Goal: Transaction & Acquisition: Purchase product/service

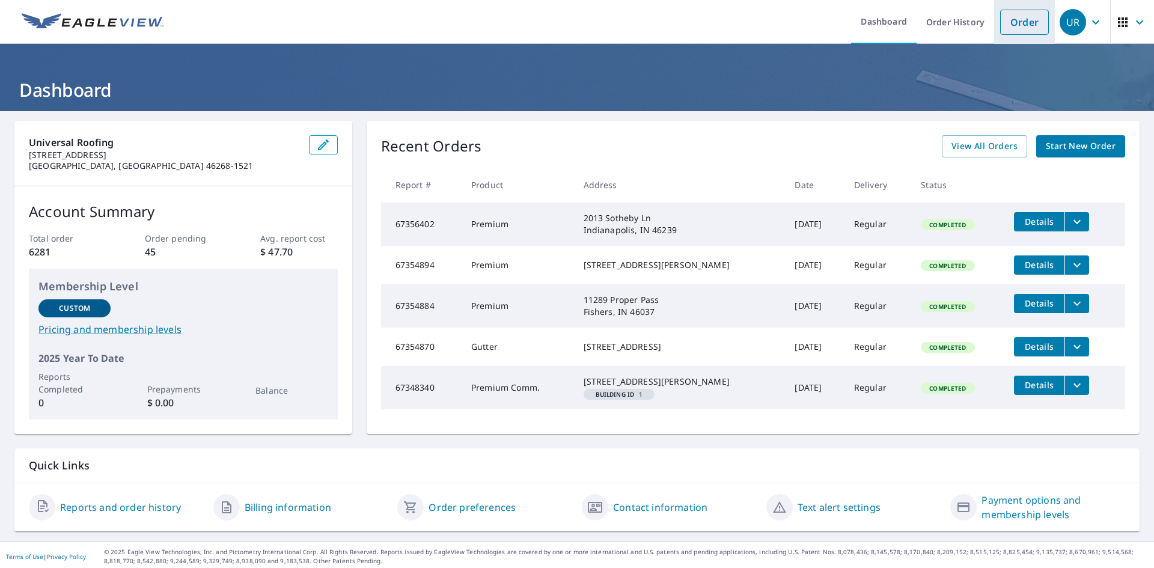
click at [1011, 23] on link "Order" at bounding box center [1024, 22] width 49 height 25
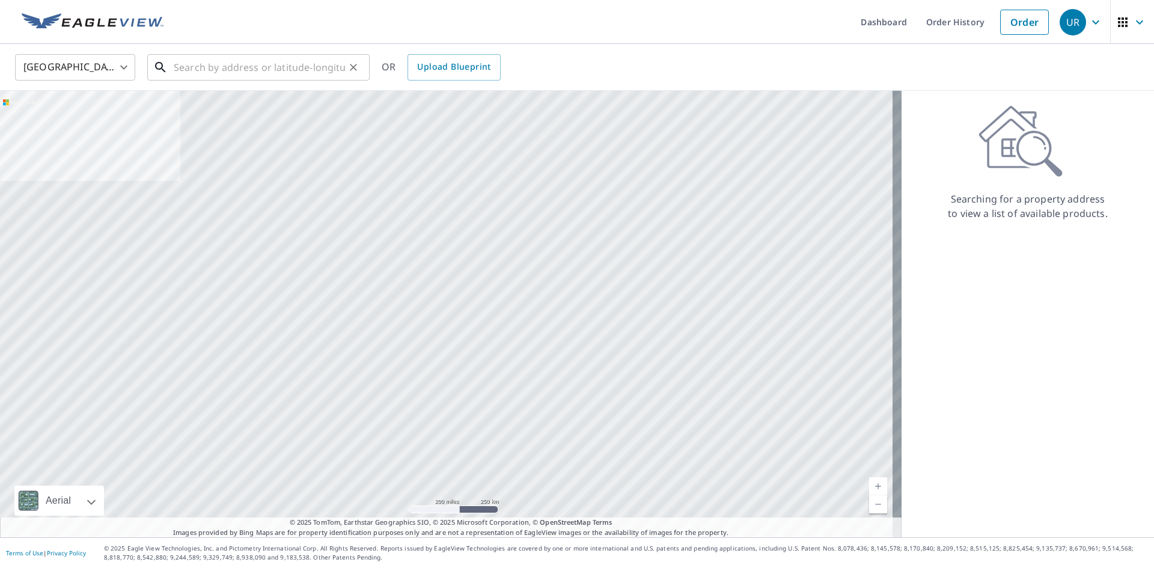
click at [245, 54] on input "text" at bounding box center [259, 67] width 171 height 34
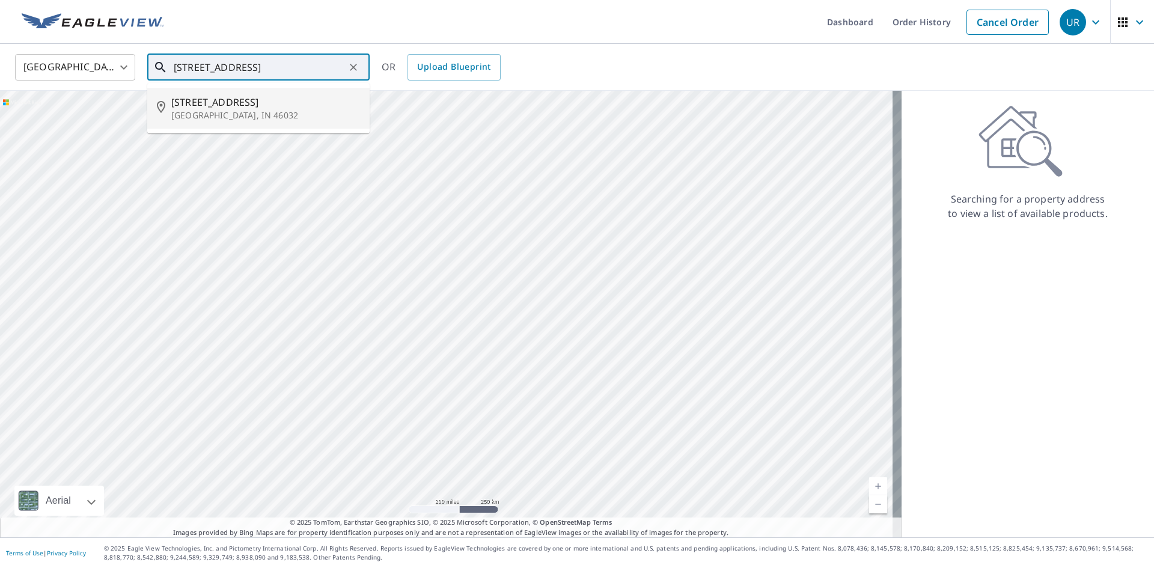
click at [251, 103] on span "[STREET_ADDRESS]" at bounding box center [265, 102] width 189 height 14
type input "[STREET_ADDRESS]"
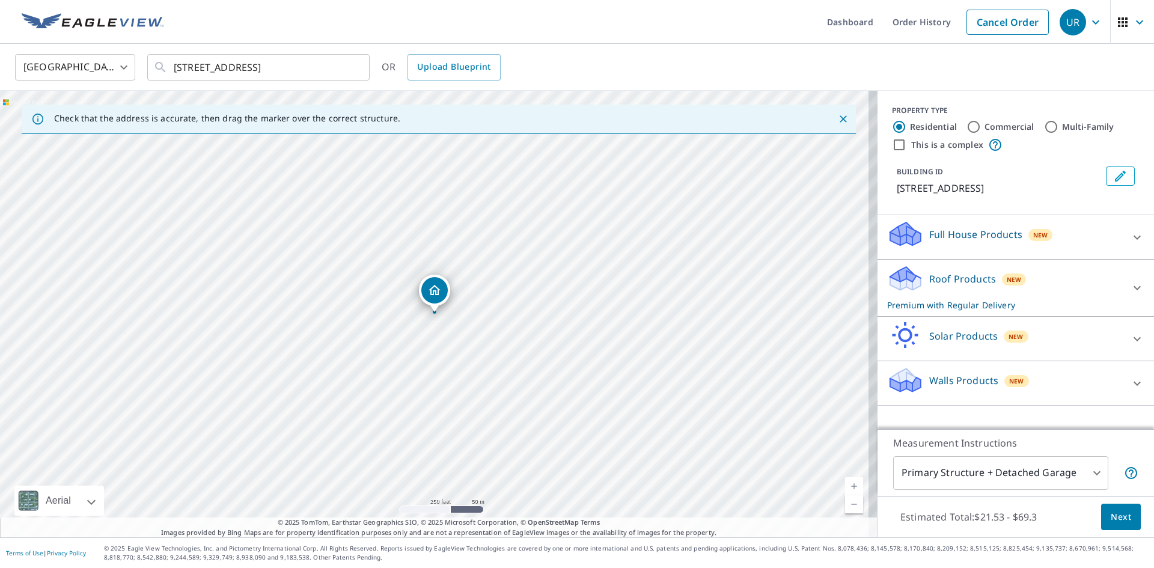
click at [1130, 378] on icon at bounding box center [1137, 383] width 14 height 14
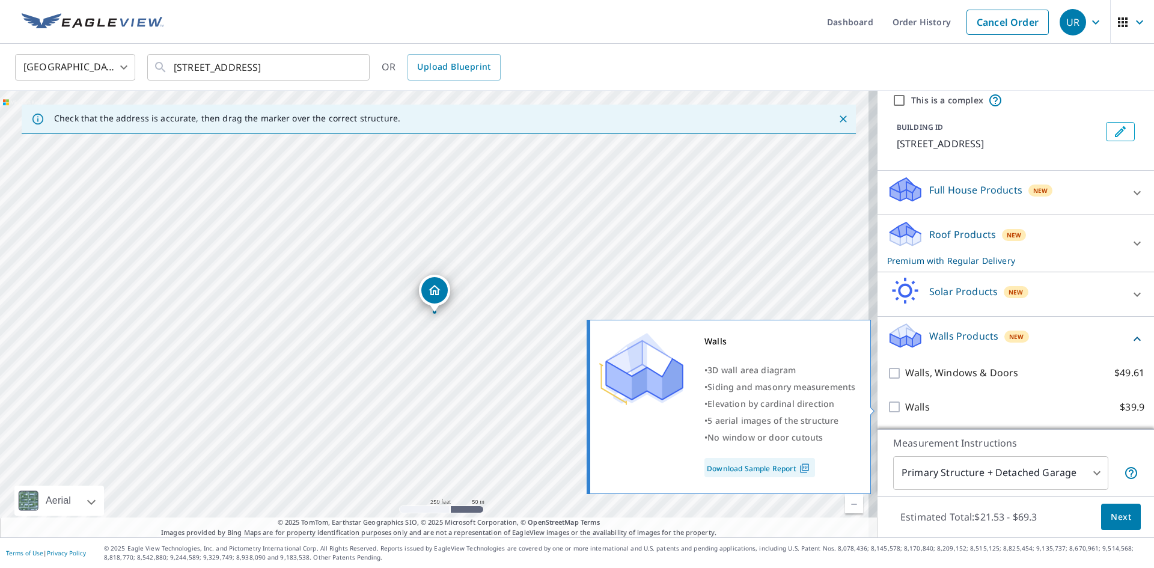
click at [906, 410] on p "Walls" at bounding box center [917, 407] width 25 height 15
click at [905, 410] on input "Walls $39.9" at bounding box center [896, 407] width 18 height 14
checkbox input "true"
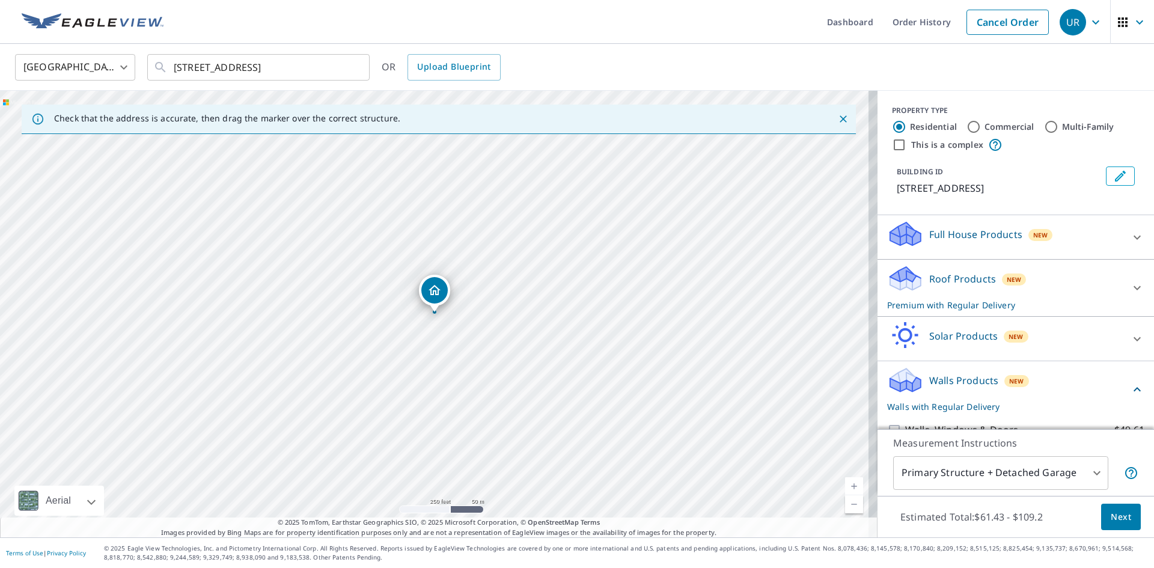
scroll to position [60, 0]
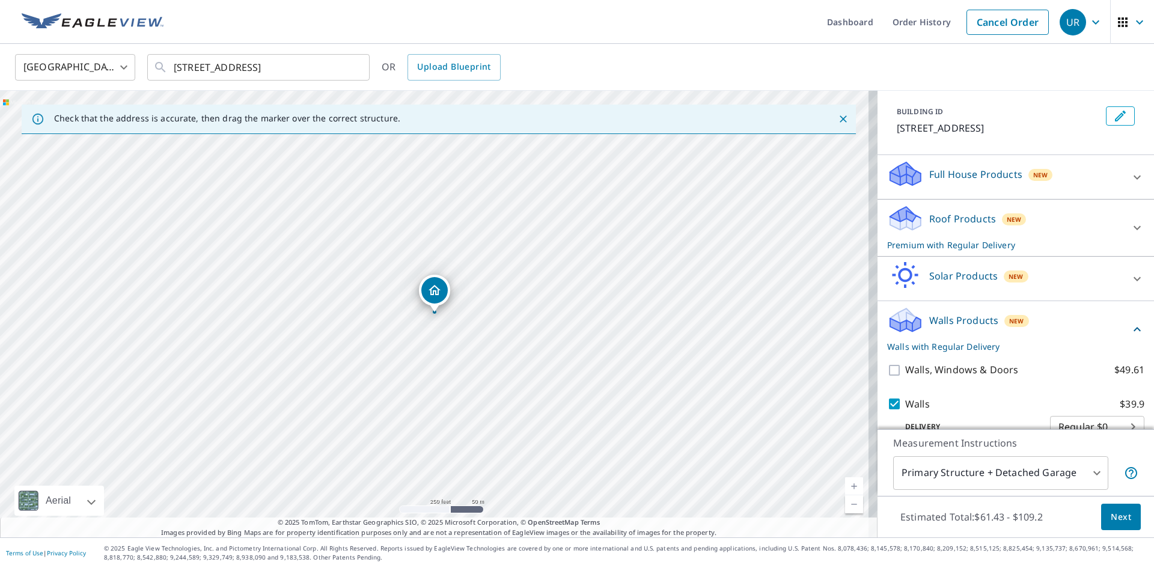
click at [1130, 224] on icon at bounding box center [1137, 228] width 14 height 14
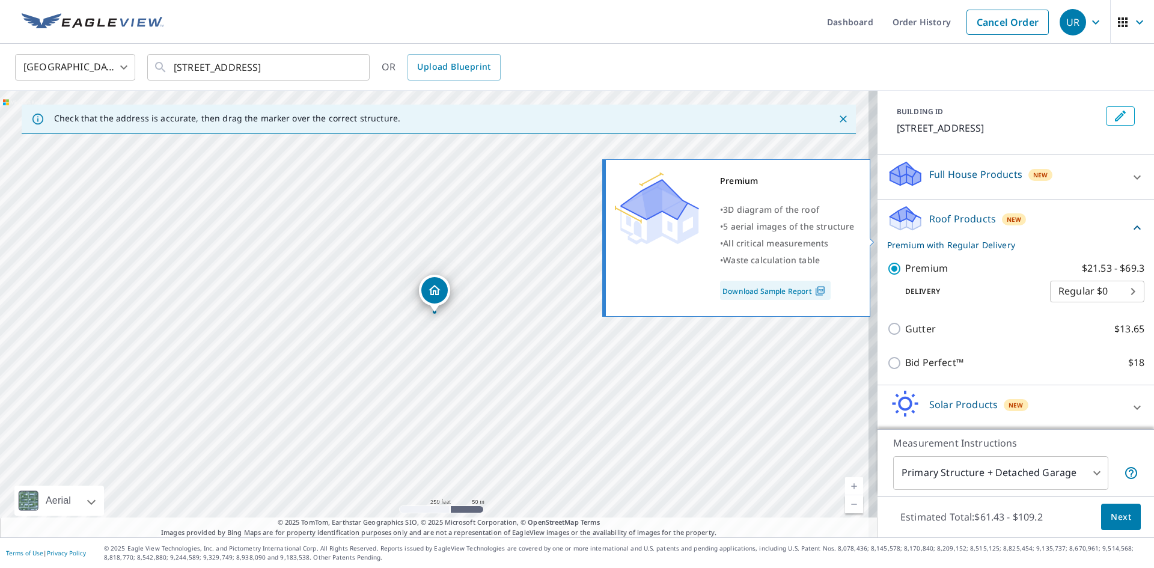
scroll to position [120, 0]
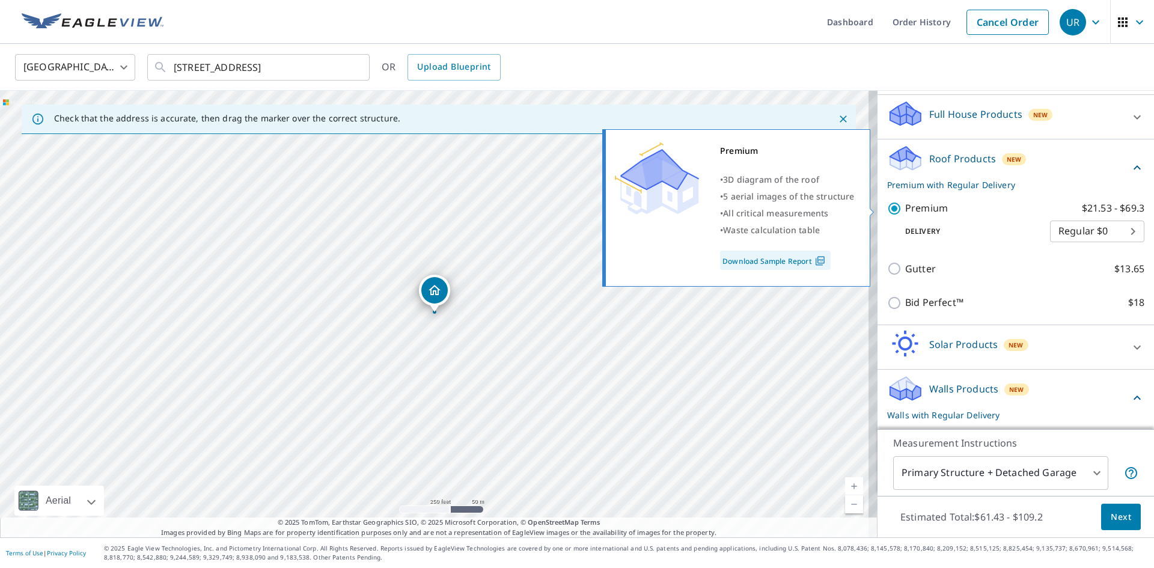
click at [887, 207] on input "Premium $21.53 - $69.3" at bounding box center [896, 208] width 18 height 14
checkbox input "false"
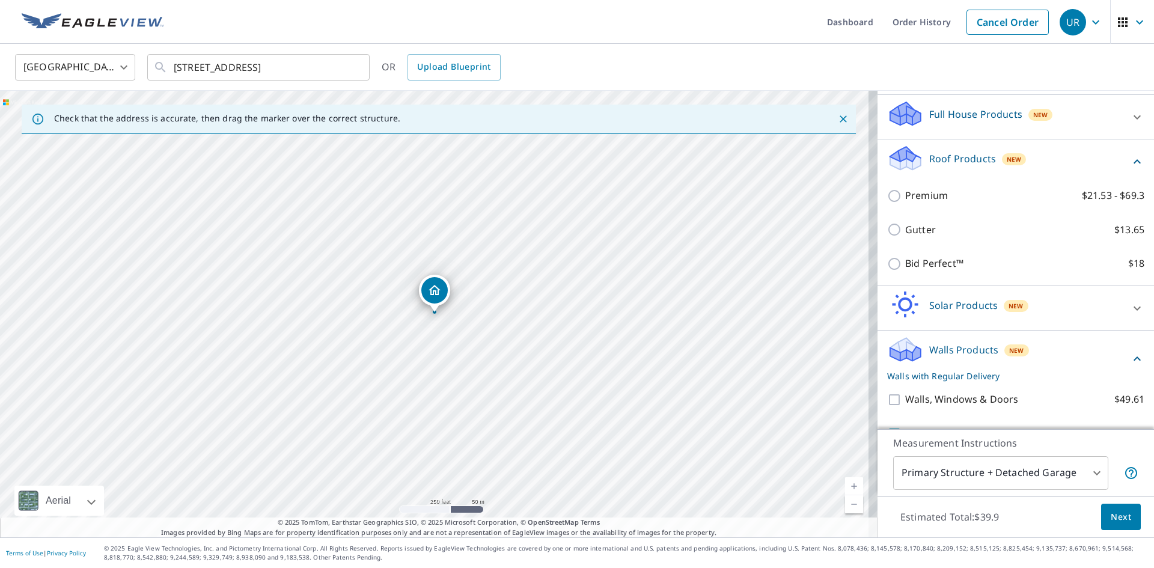
scroll to position [174, 0]
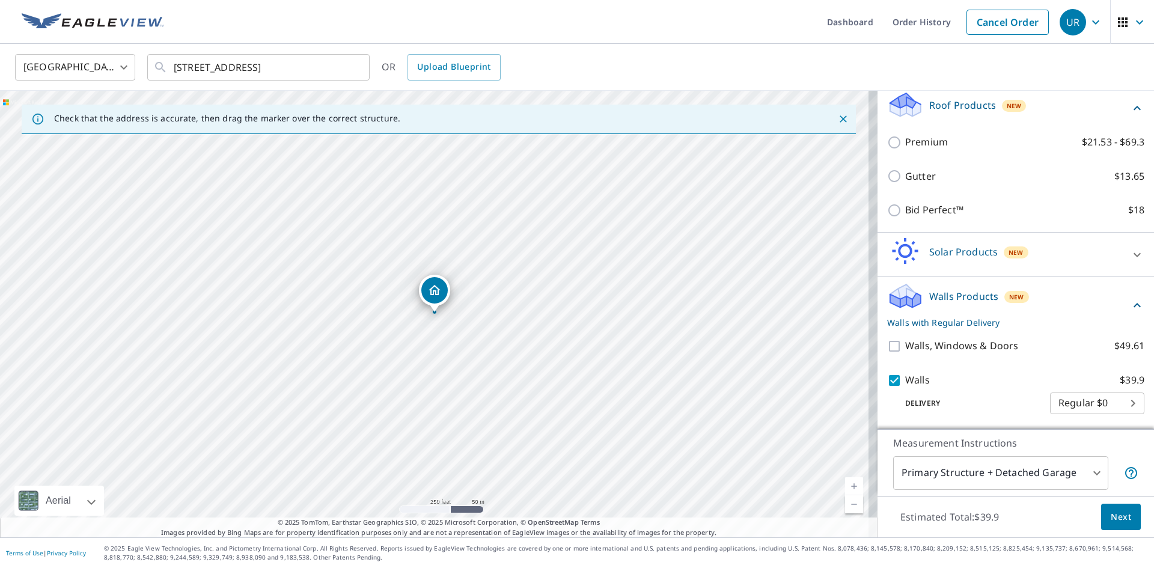
click at [1113, 526] on button "Next" at bounding box center [1121, 516] width 40 height 27
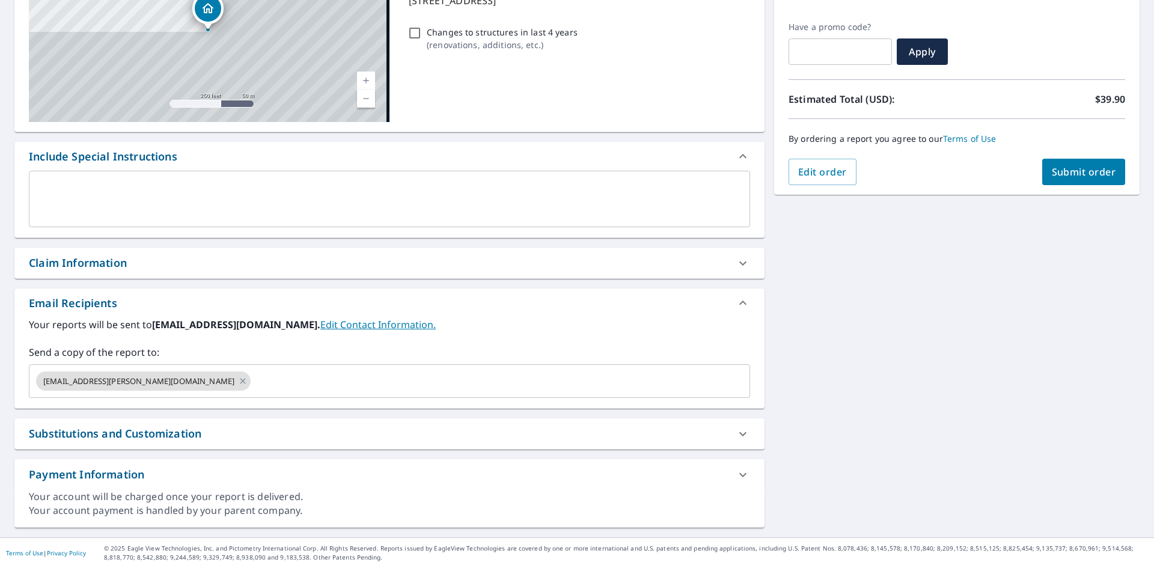
scroll to position [189, 0]
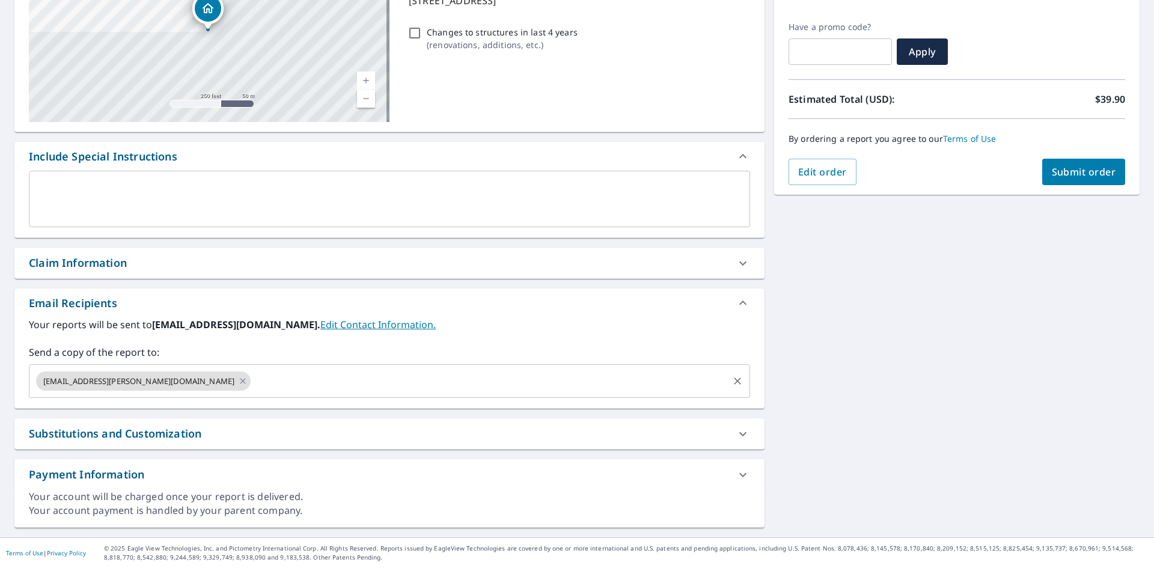
click at [259, 383] on input "text" at bounding box center [489, 381] width 474 height 23
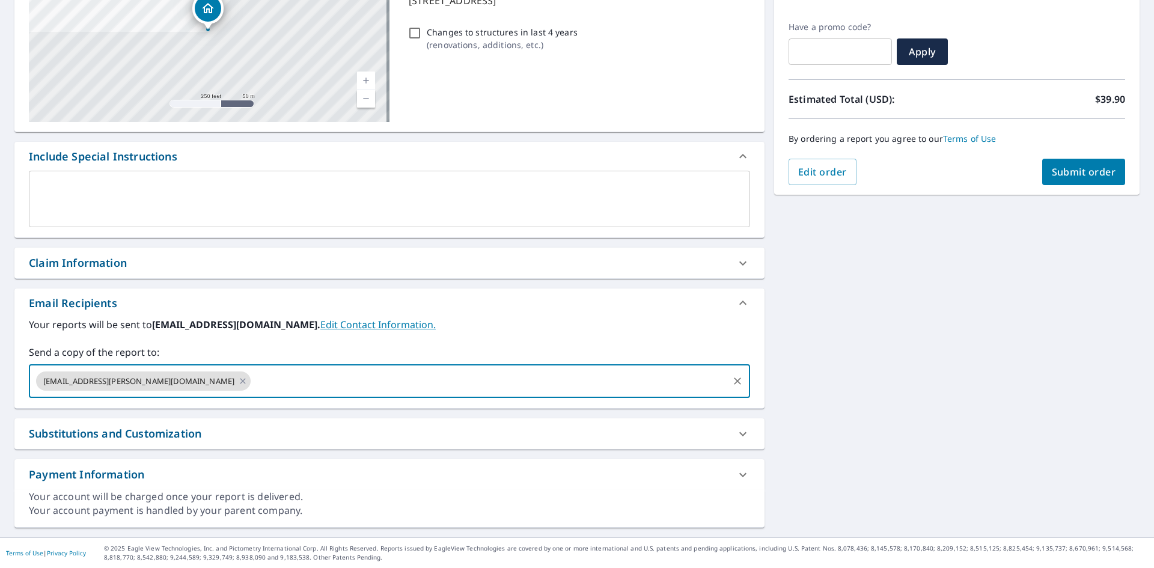
type input "[EMAIL_ADDRESS][DOMAIN_NAME]"
click at [1083, 180] on button "Submit order" at bounding box center [1084, 172] width 84 height 26
checkbox input "true"
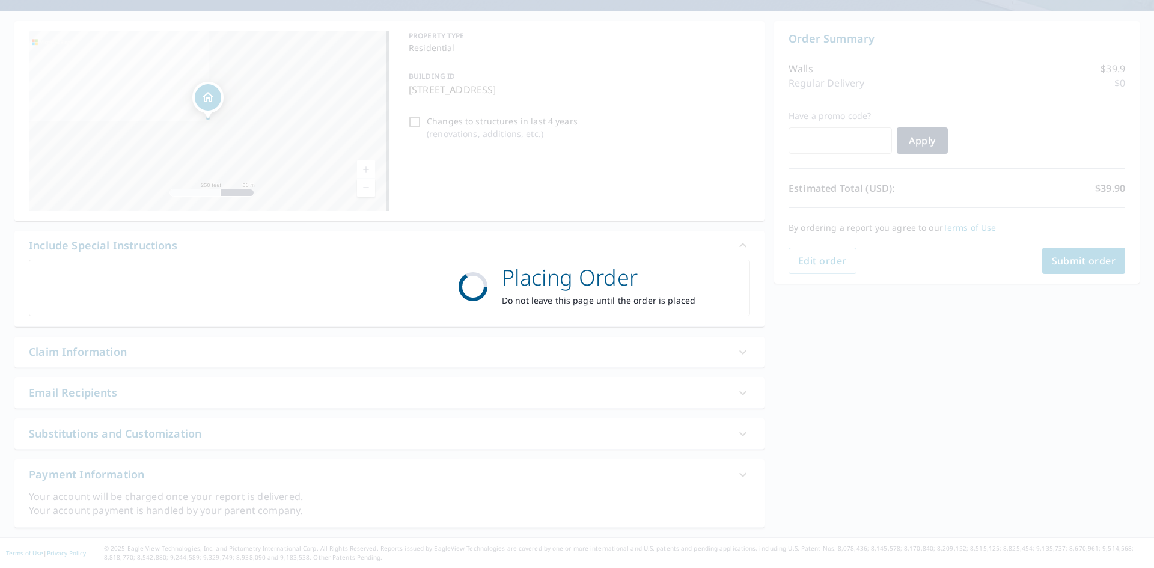
scroll to position [100, 0]
